Goal: Check status: Check status

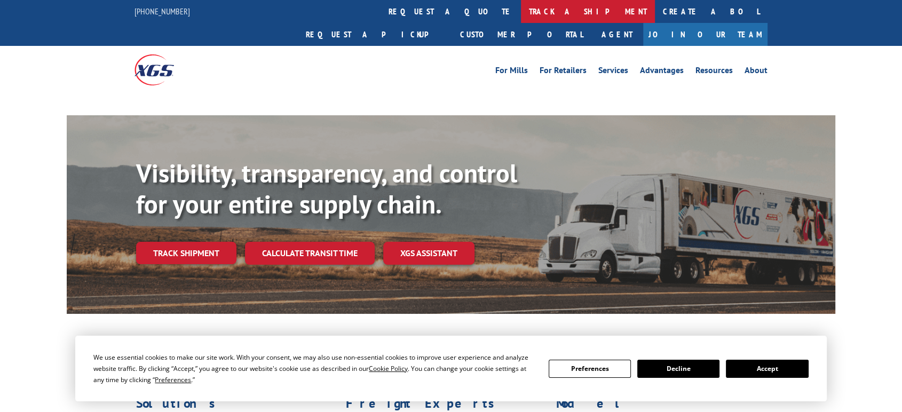
click at [521, 8] on link "track a shipment" at bounding box center [588, 11] width 134 height 23
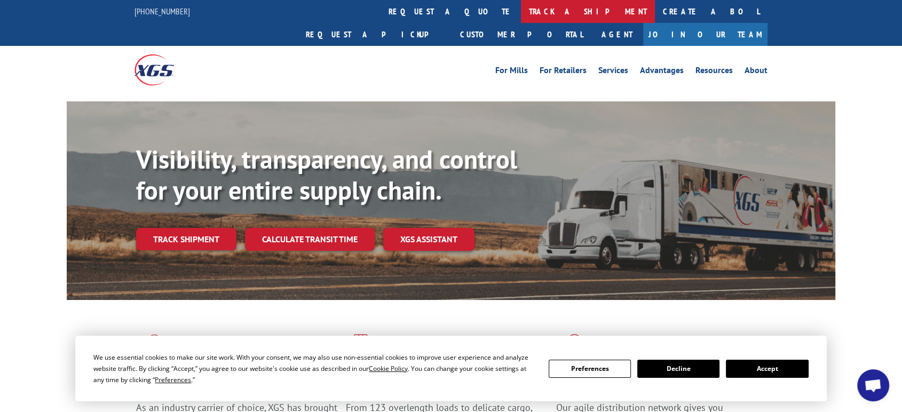
click at [521, 9] on link "track a shipment" at bounding box center [588, 11] width 134 height 23
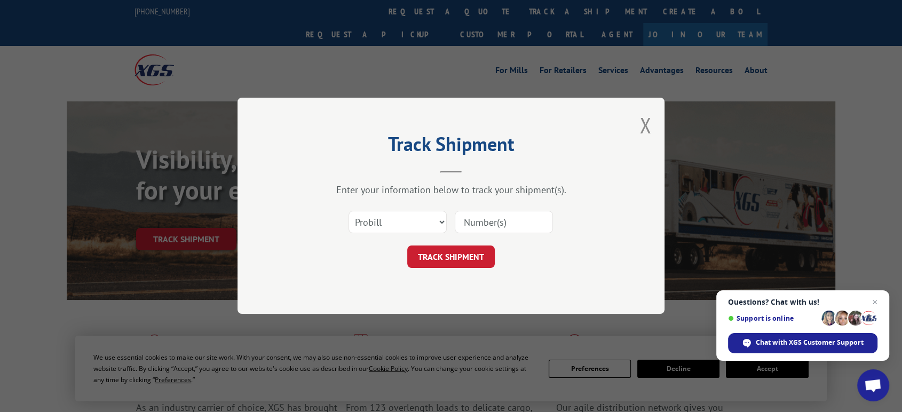
click at [488, 225] on input at bounding box center [504, 222] width 98 height 22
paste input "315887760"
type input "315887760"
click at [452, 257] on button "TRACK SHIPMENT" at bounding box center [451, 257] width 88 height 22
